Goal: Find contact information: Find contact information

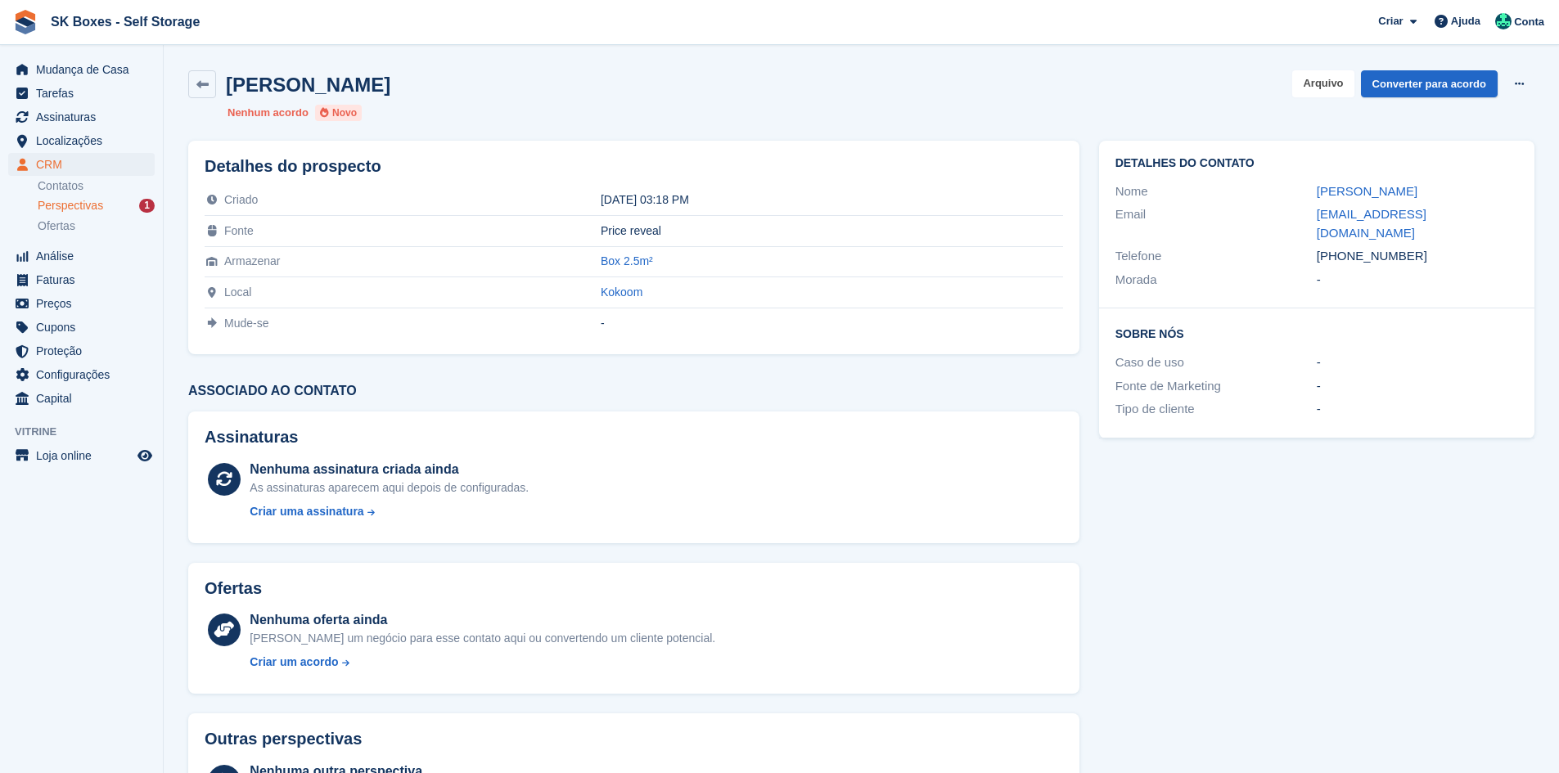
click at [1299, 88] on button "Arquivo" at bounding box center [1322, 83] width 61 height 27
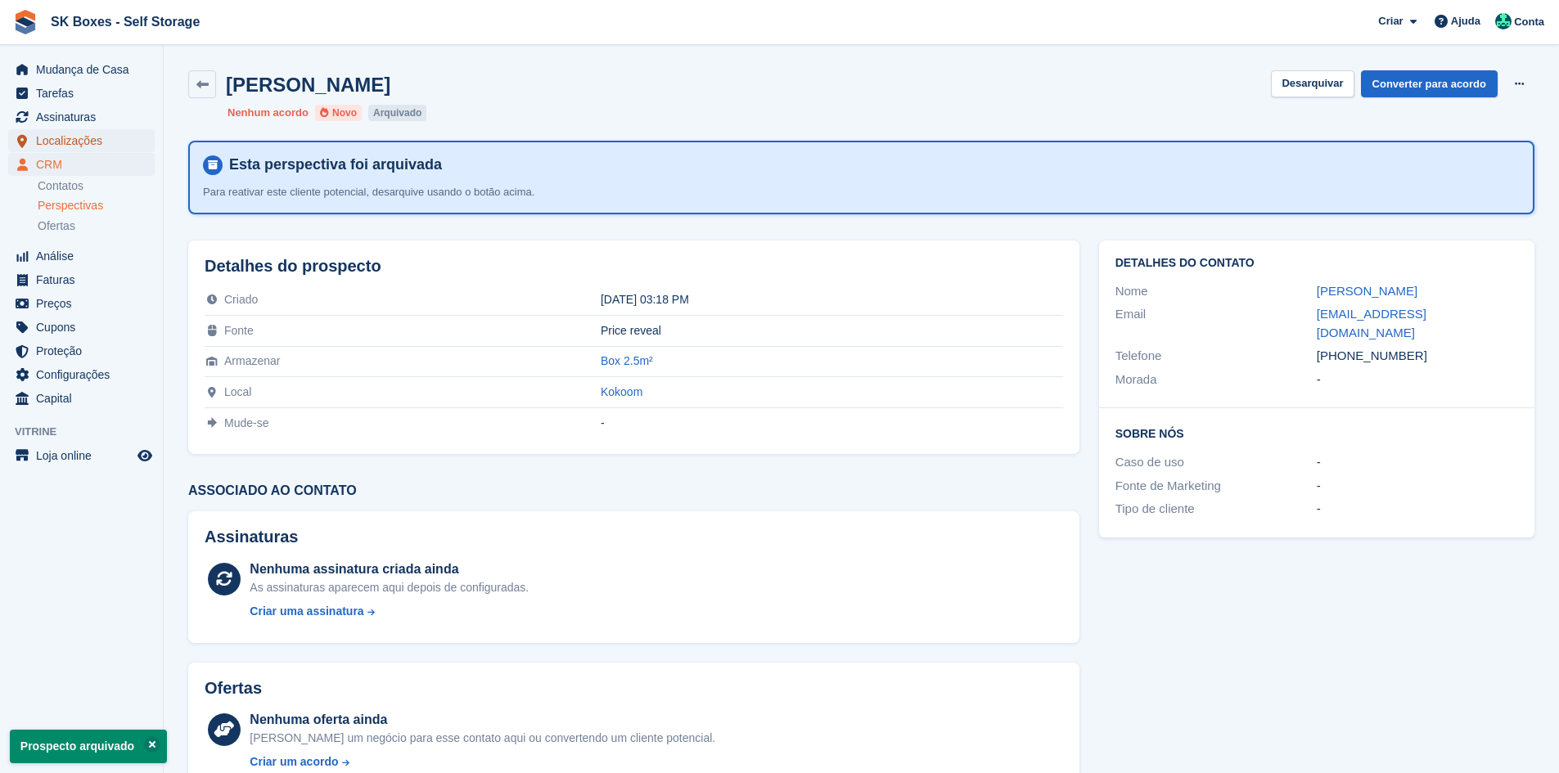
click at [84, 133] on span "Localizações" at bounding box center [85, 140] width 98 height 23
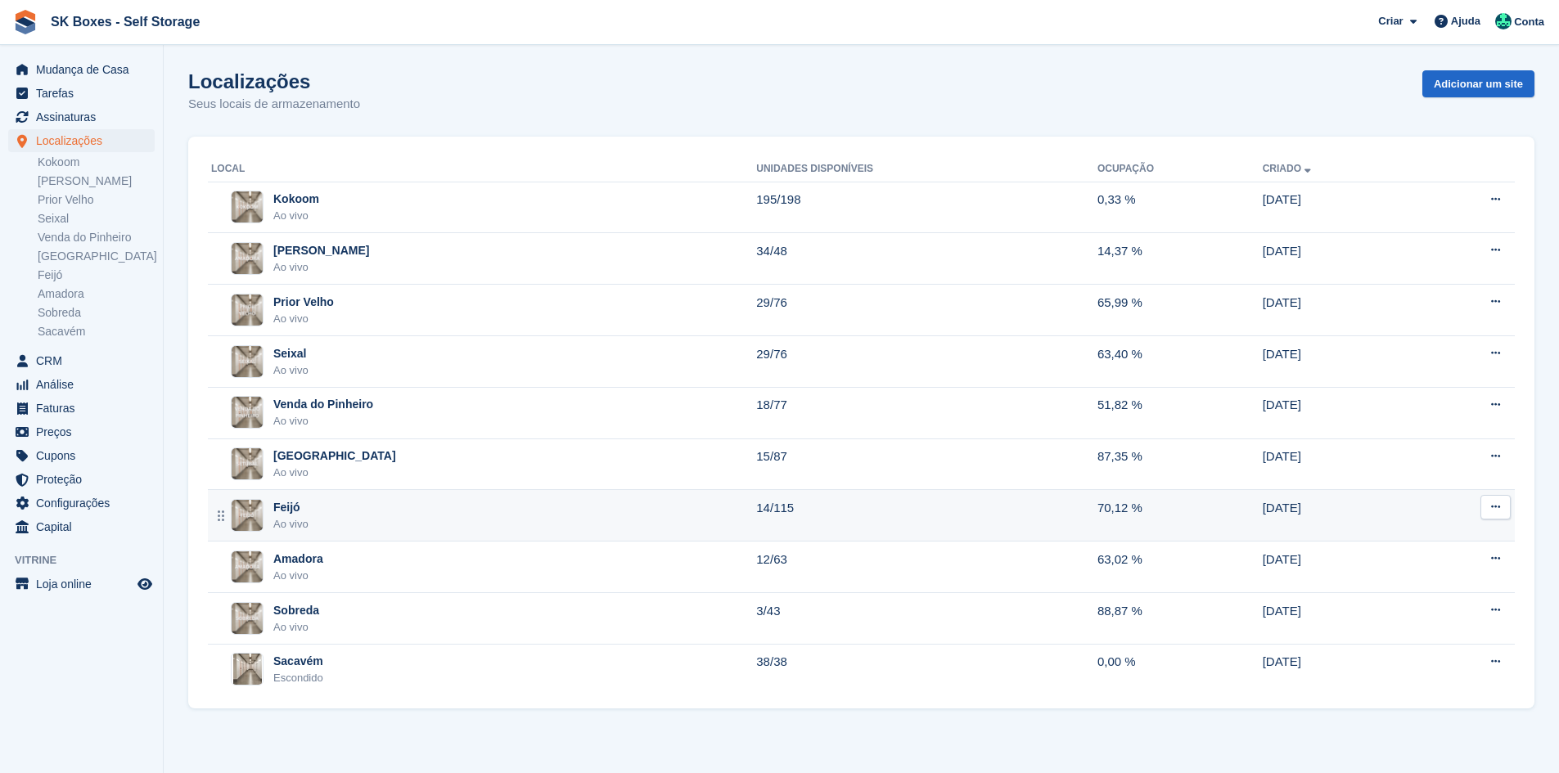
click at [379, 499] on div "Feijó Ao vivo" at bounding box center [483, 516] width 545 height 34
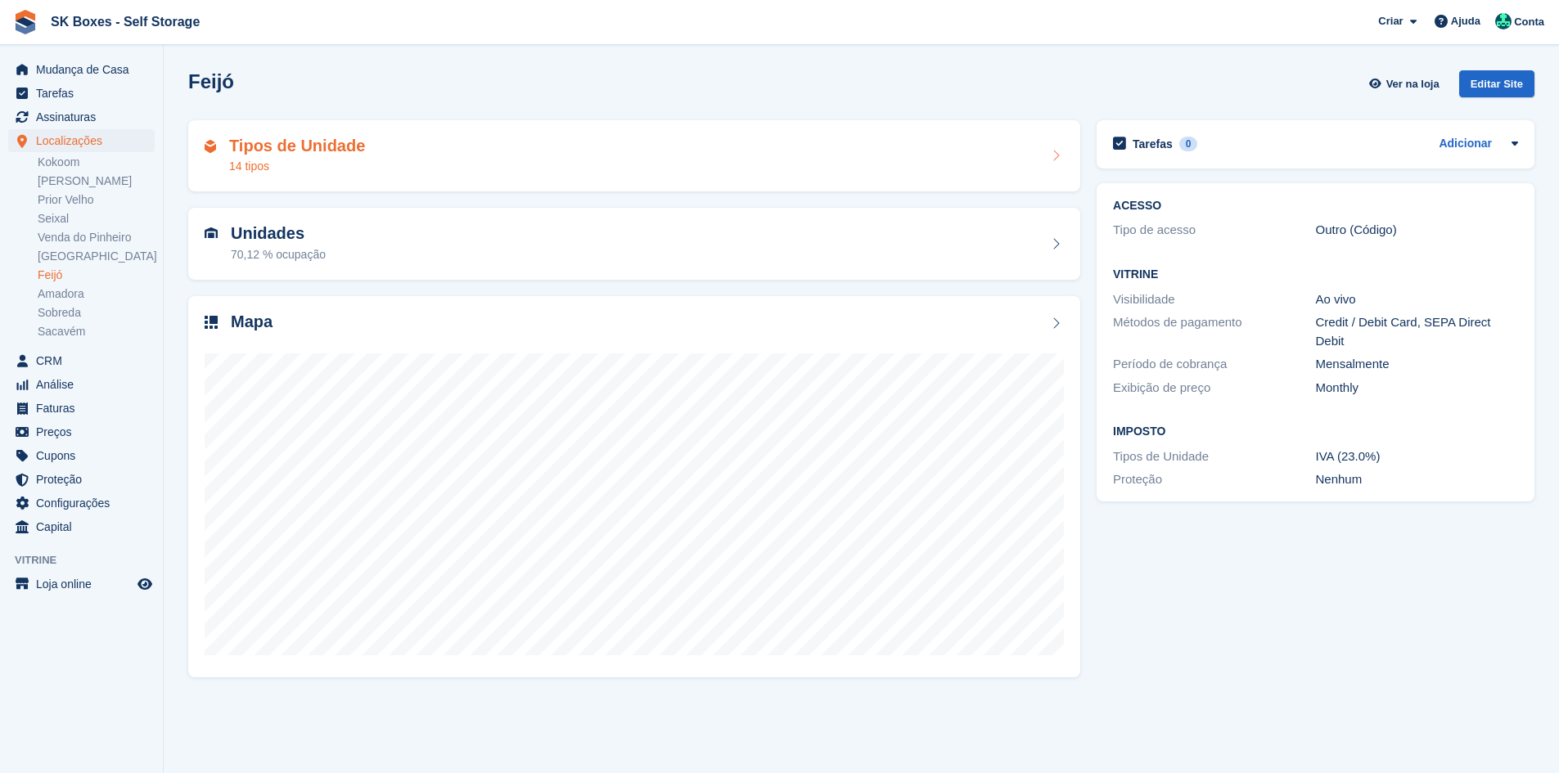
click at [469, 173] on div "Tipos de Unidade 14 tipos" at bounding box center [634, 156] width 859 height 39
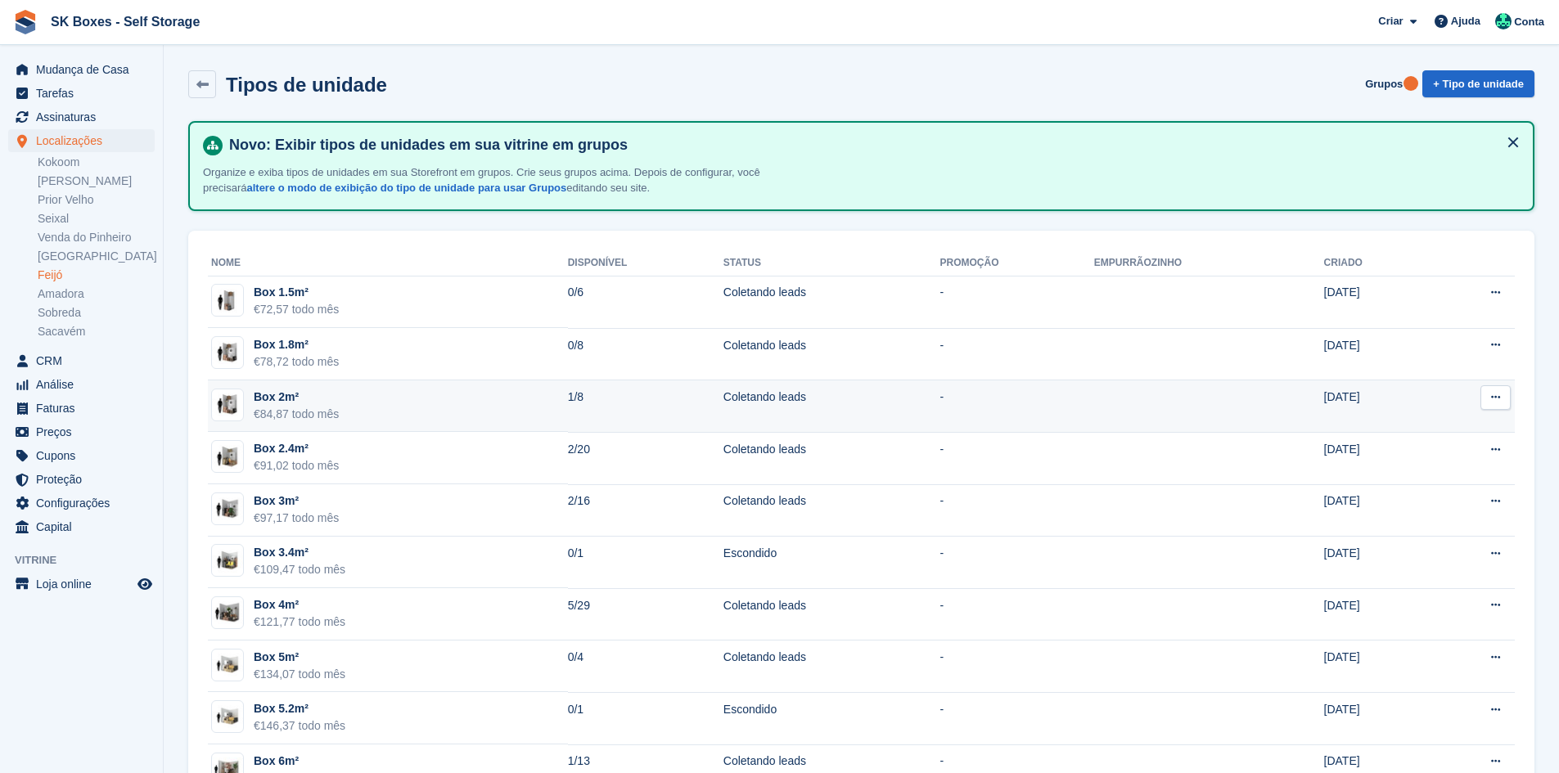
click at [529, 406] on td "Box 2m² €84,87 todo mês" at bounding box center [388, 406] width 360 height 52
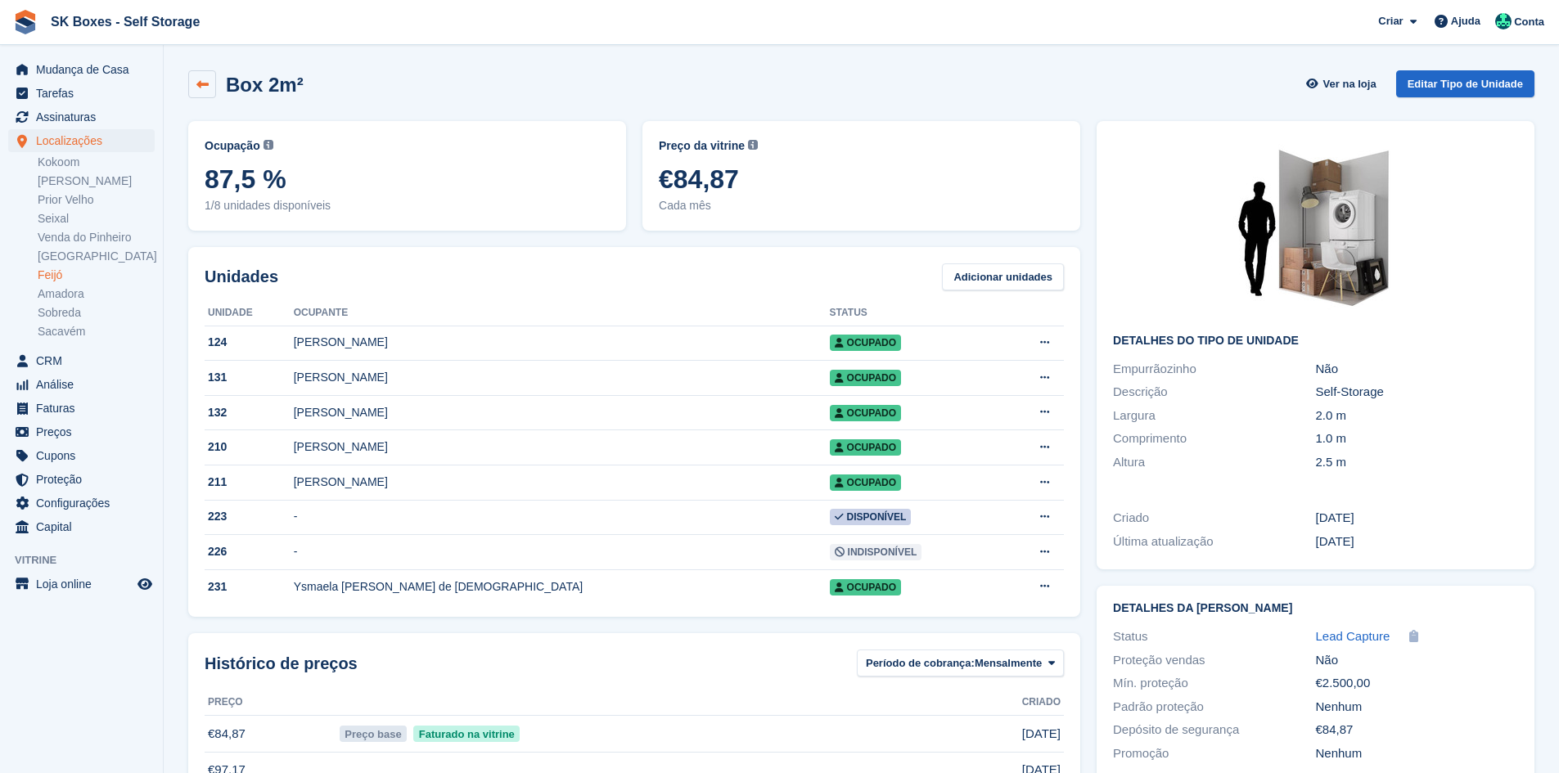
click at [206, 83] on icon at bounding box center [202, 85] width 12 height 12
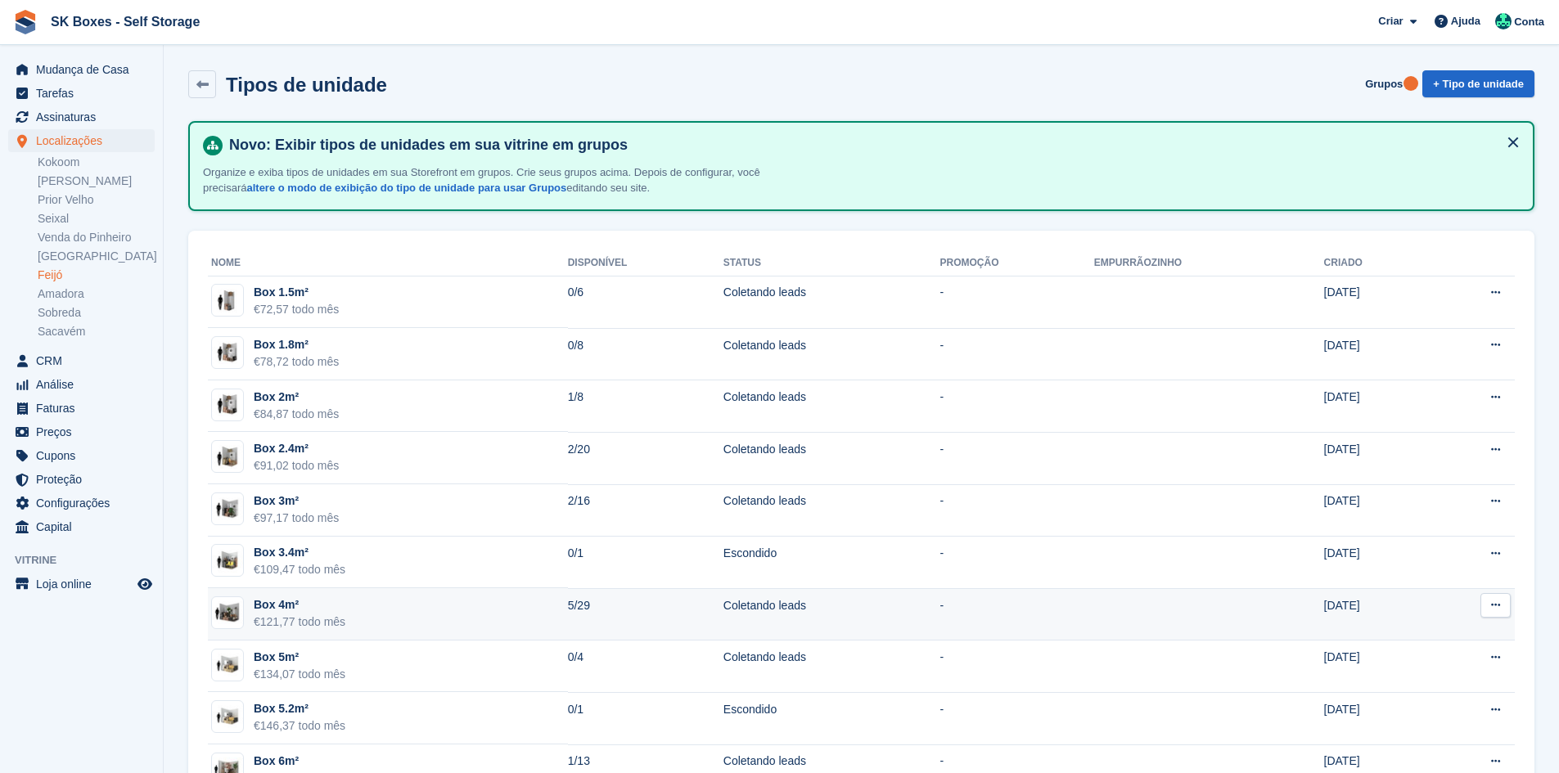
click at [374, 623] on td "Box 4m² €121,77 todo mês" at bounding box center [388, 614] width 360 height 52
click at [311, 619] on div "€121,77 todo mês" at bounding box center [300, 622] width 92 height 17
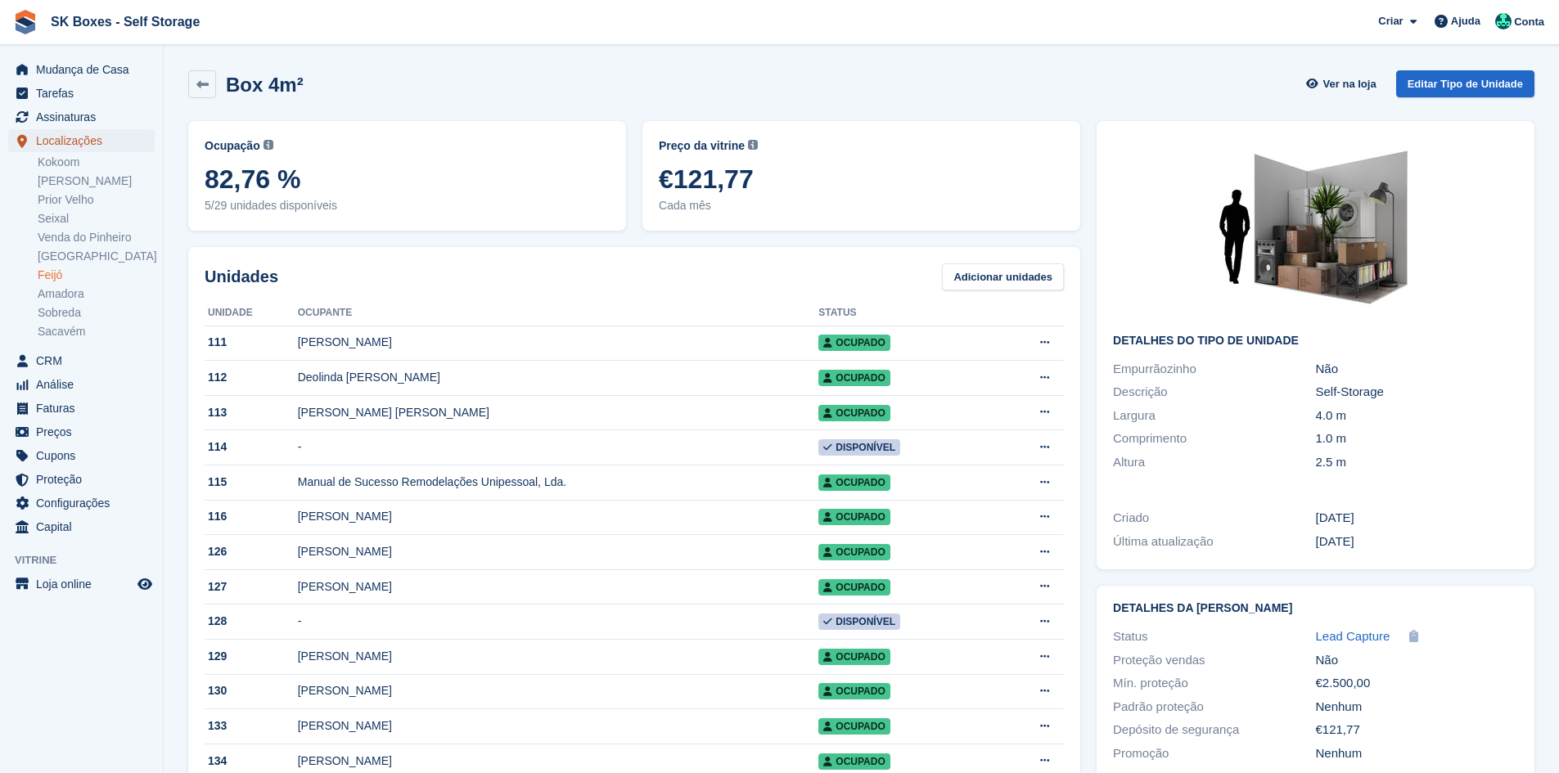
click at [77, 146] on span "Localizações" at bounding box center [85, 140] width 98 height 23
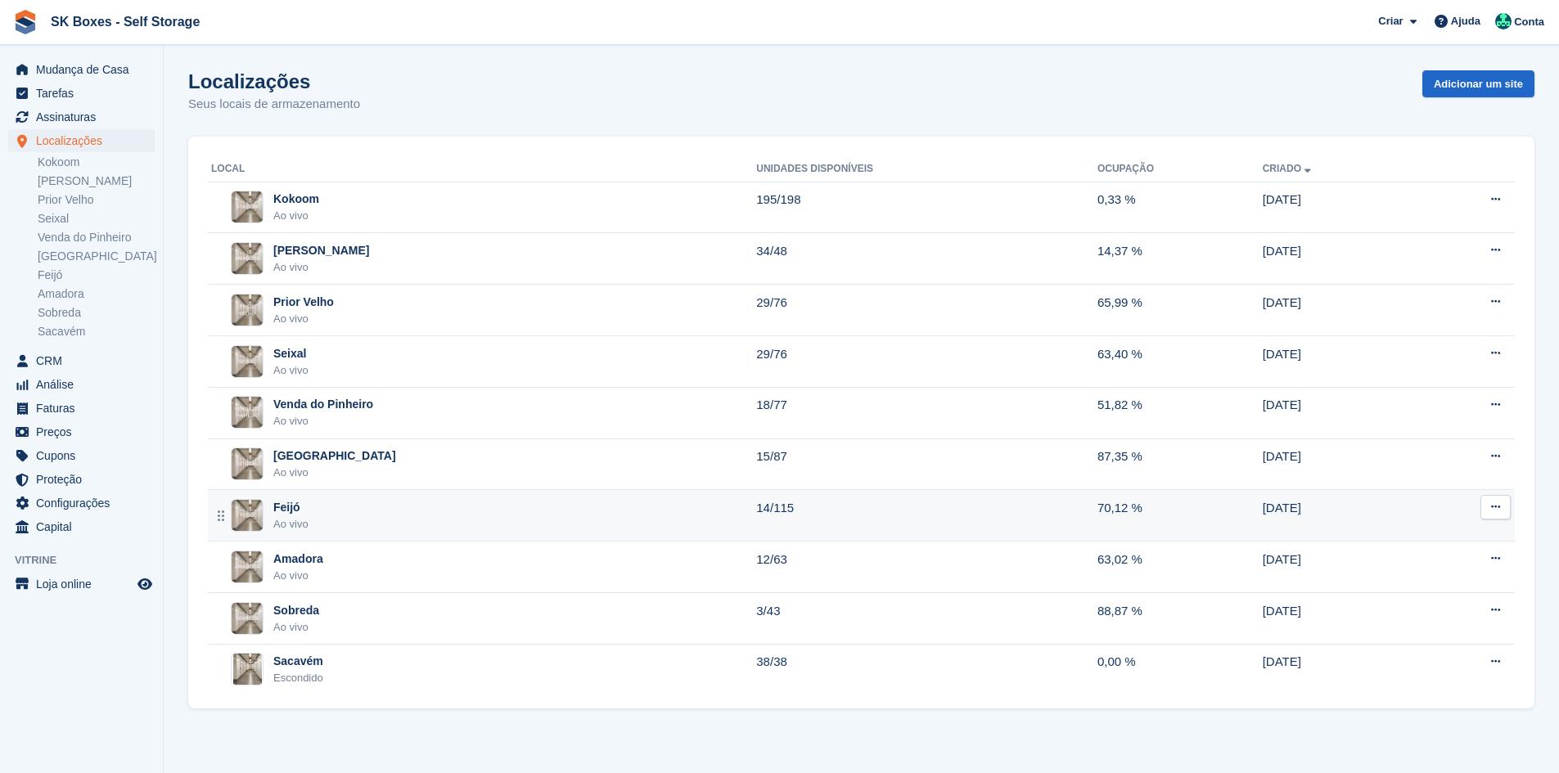
click at [324, 528] on div "Feijó Ao vivo" at bounding box center [483, 516] width 545 height 34
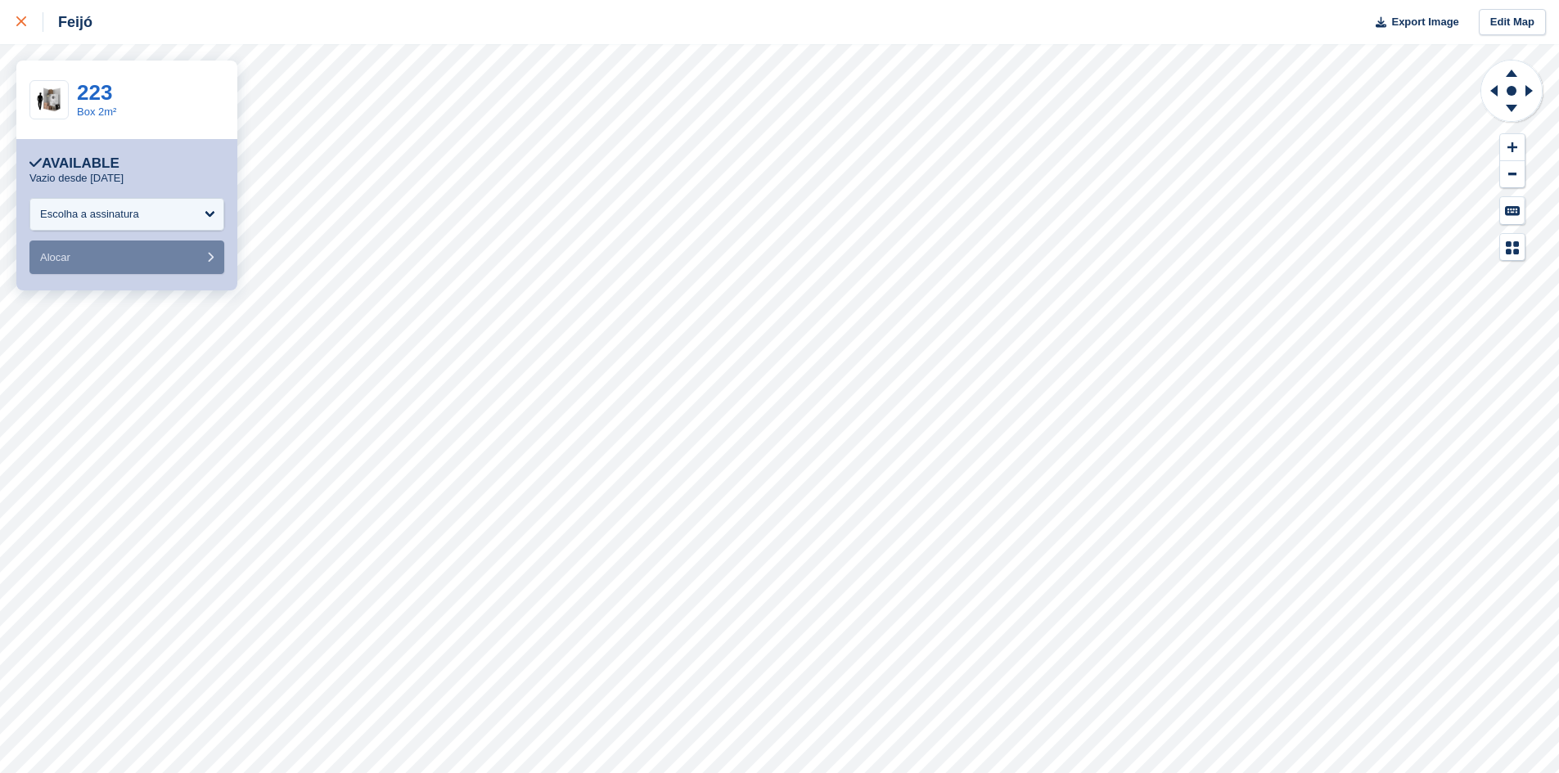
click at [23, 29] on div at bounding box center [29, 22] width 27 height 20
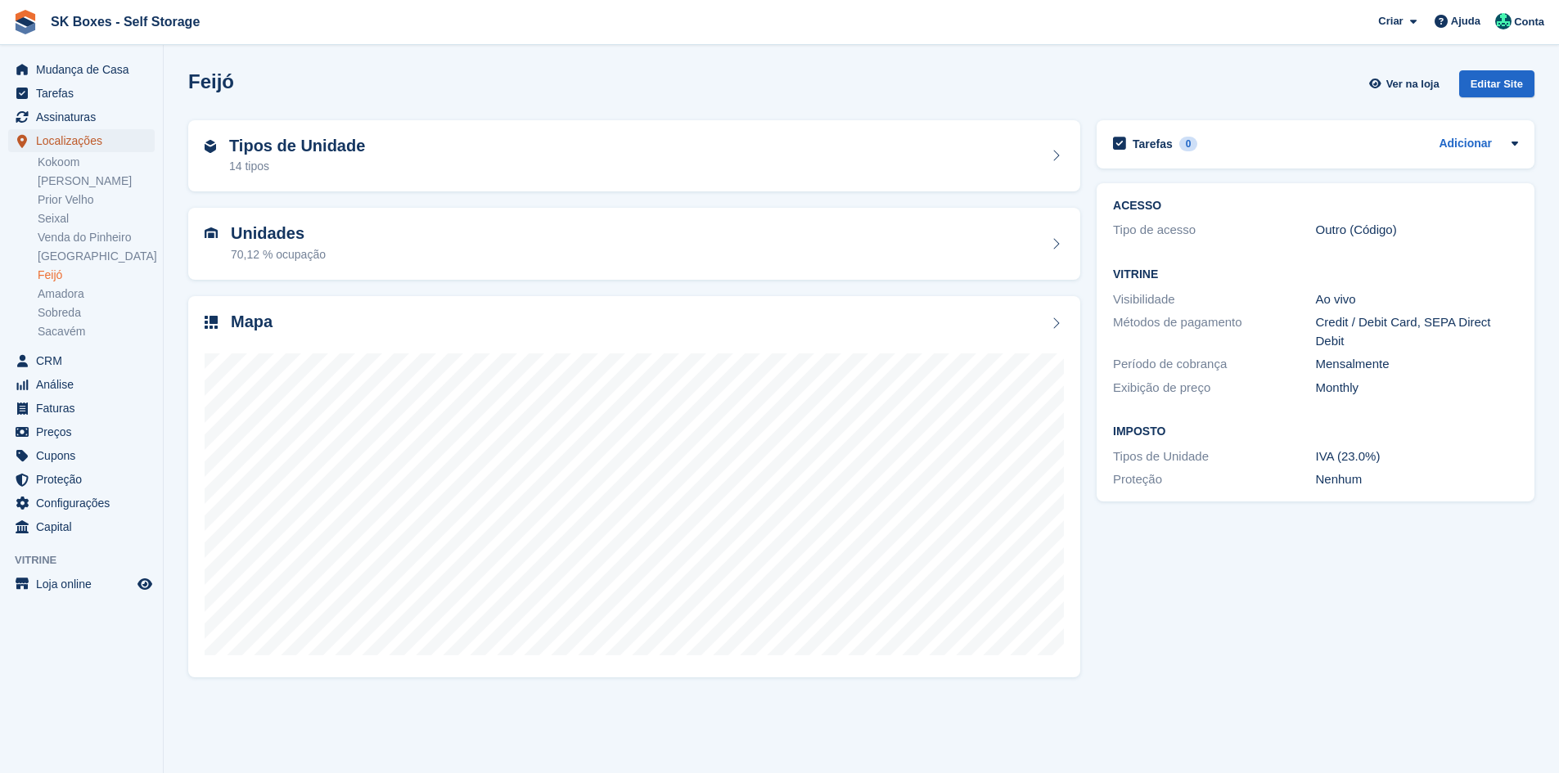
click at [78, 143] on span "Localizações" at bounding box center [85, 140] width 98 height 23
click at [62, 362] on span "CRM" at bounding box center [85, 360] width 98 height 23
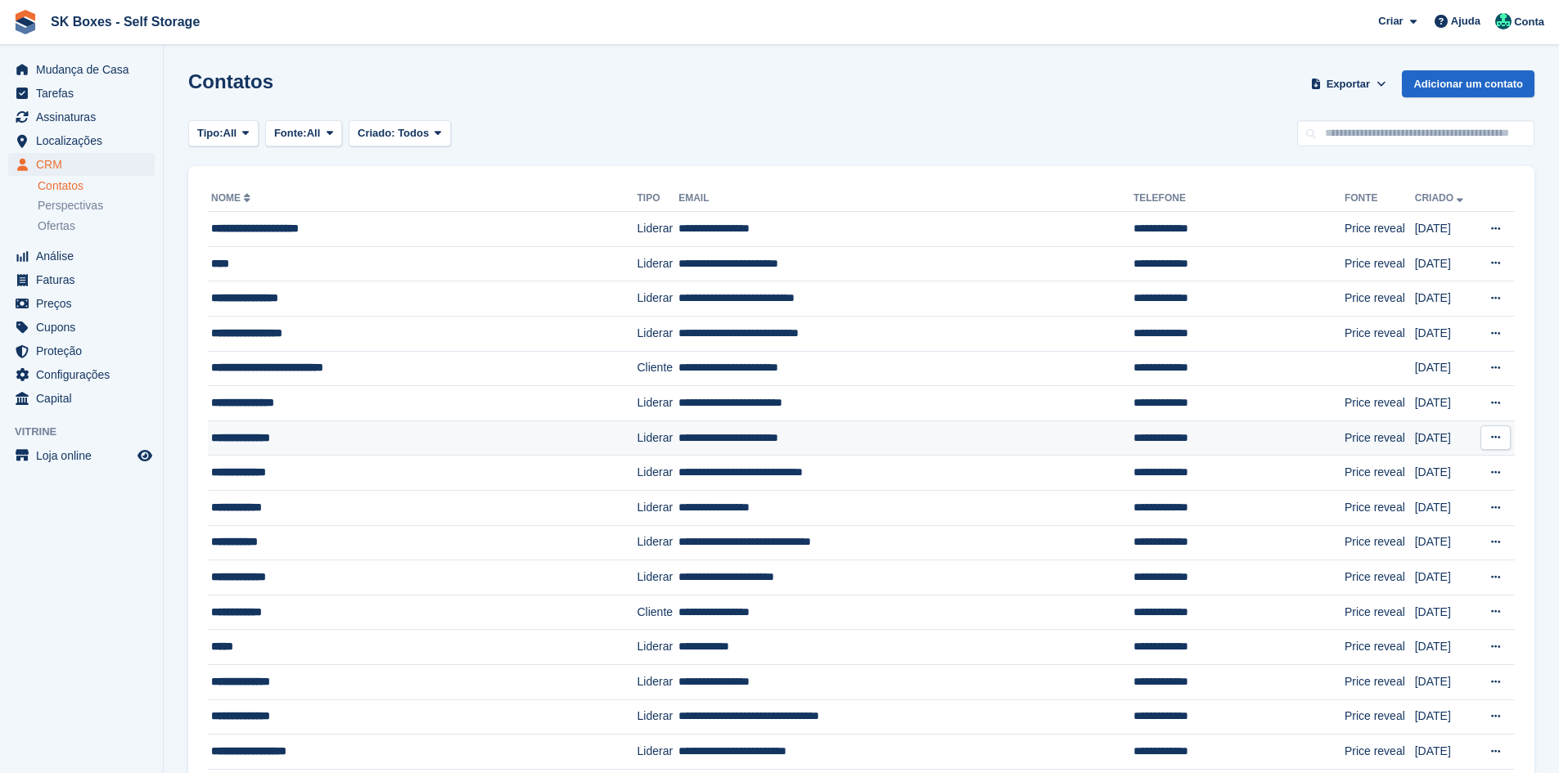
click at [319, 428] on td "**********" at bounding box center [423, 438] width 430 height 35
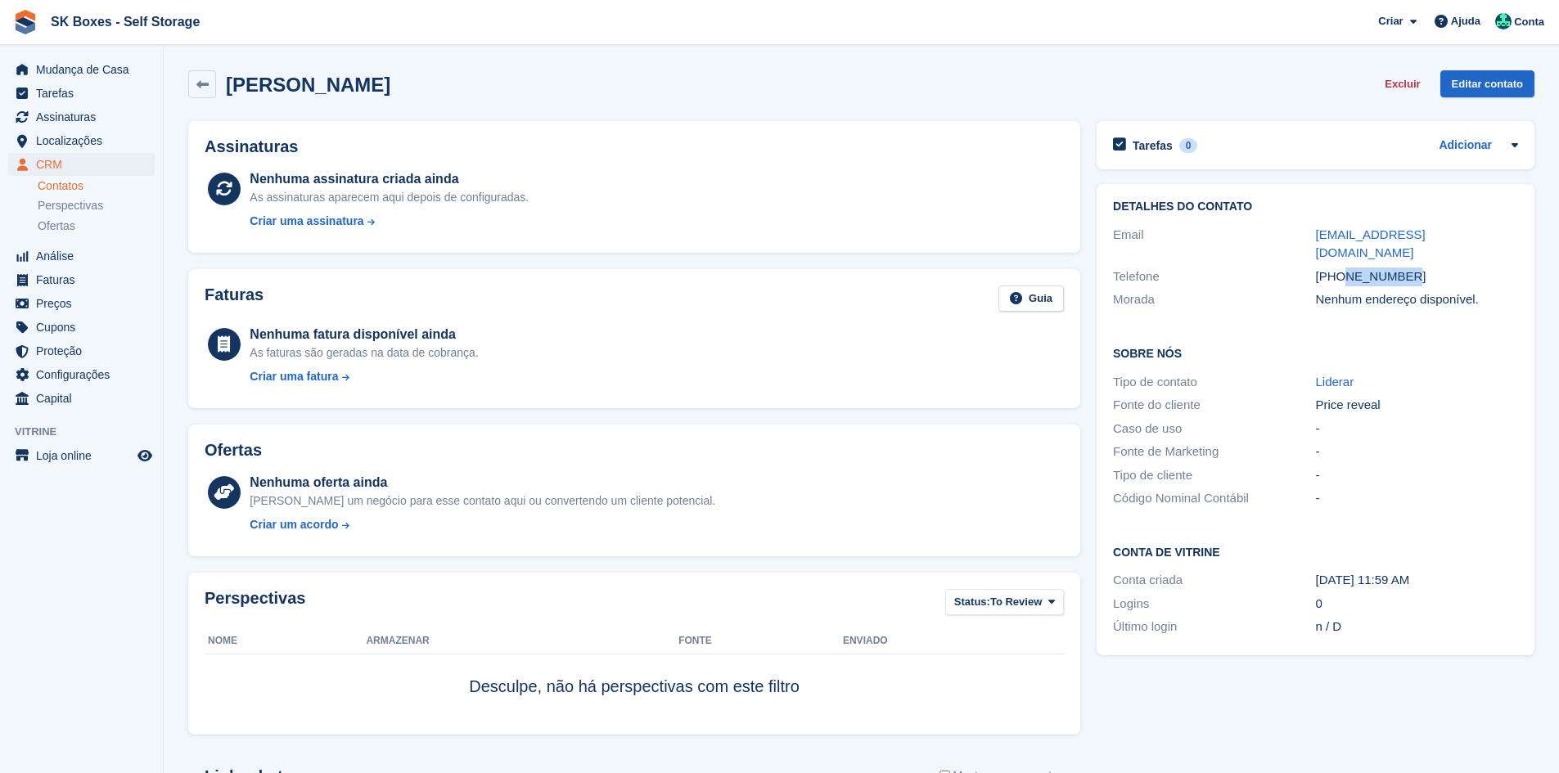
drag, startPoint x: 1415, startPoint y: 250, endPoint x: 1345, endPoint y: 259, distance: 70.9
click at [1345, 268] on div "[PHONE_NUMBER]" at bounding box center [1417, 277] width 202 height 19
copy div "916745922"
click at [1360, 328] on div "Sobre Nós Tipo de contato Liderar Fonte do cliente Price reveal Caso de uso - F…" at bounding box center [1315, 427] width 438 height 199
drag, startPoint x: 1411, startPoint y: 264, endPoint x: 1343, endPoint y: 263, distance: 68.7
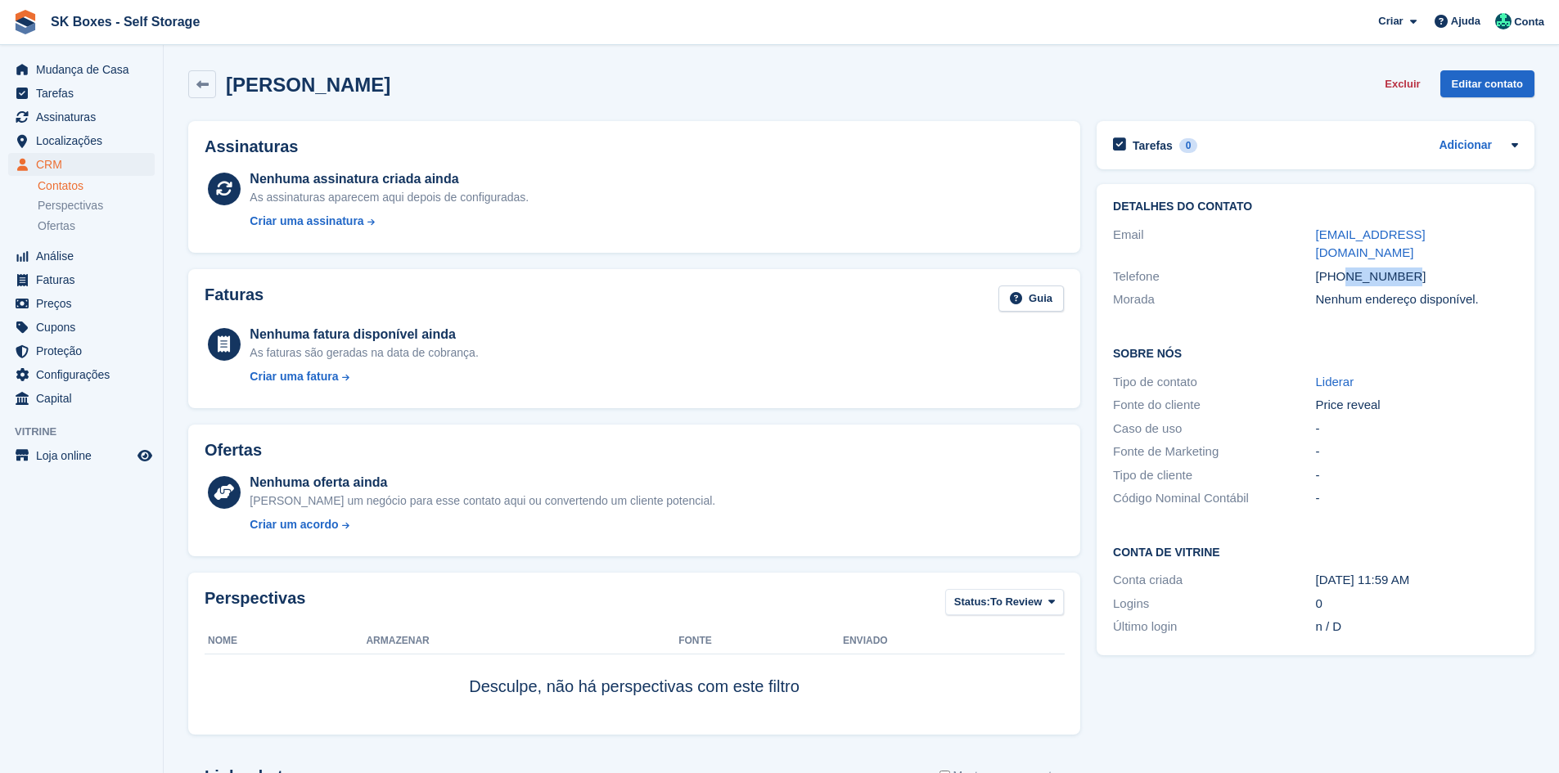
click at [1343, 268] on div "[PHONE_NUMBER]" at bounding box center [1417, 277] width 202 height 19
copy div "916745922"
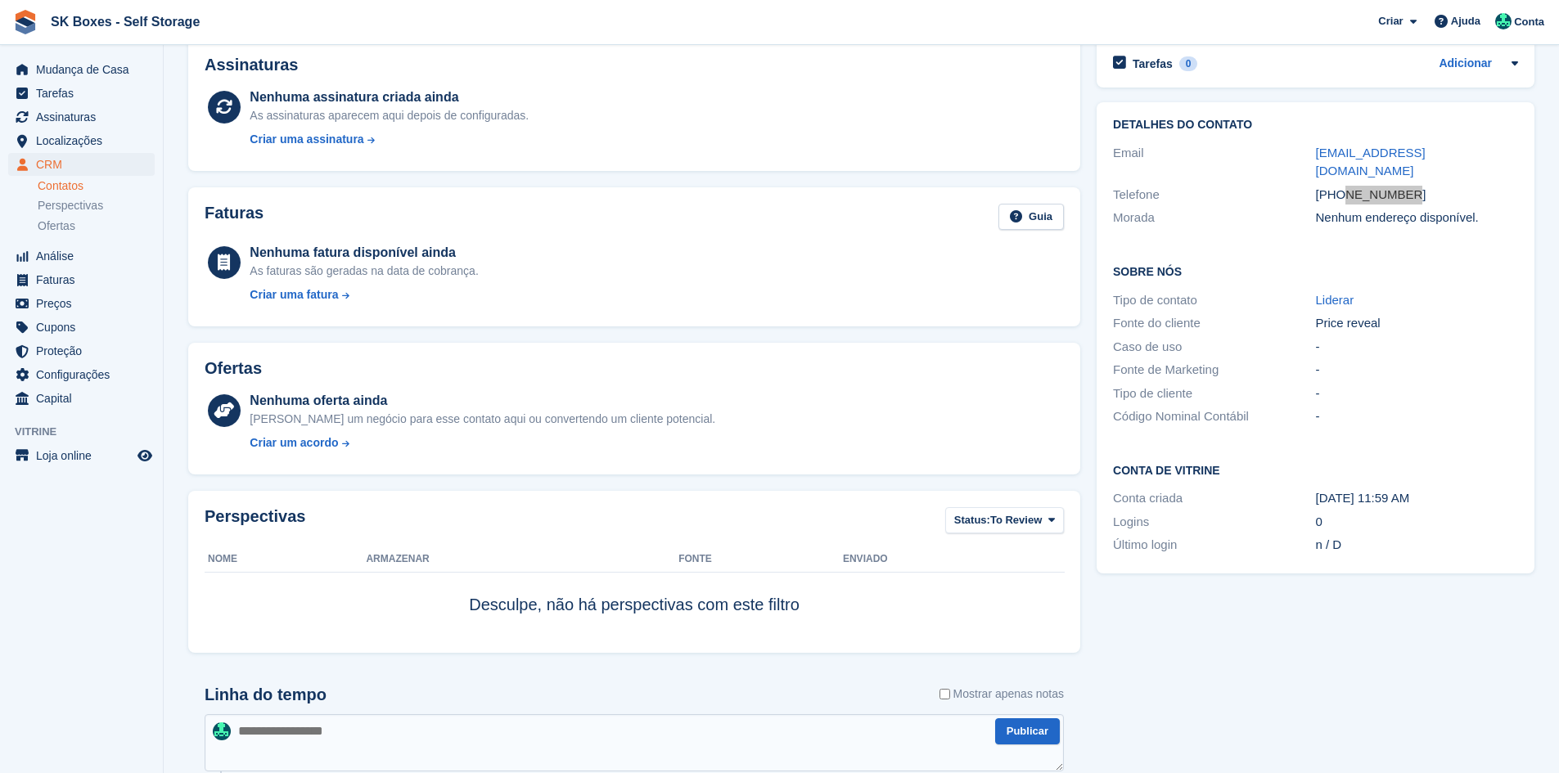
scroll to position [239, 0]
